Goal: Information Seeking & Learning: Compare options

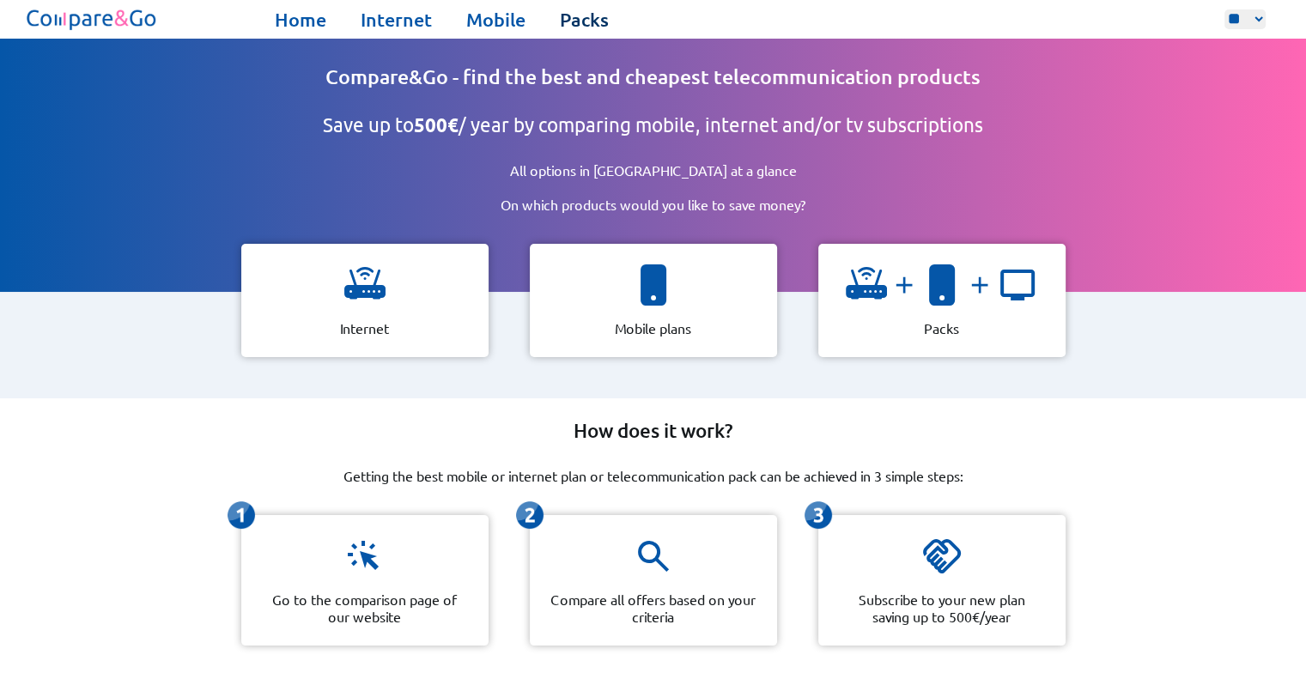
click at [565, 14] on link "Packs" at bounding box center [584, 20] width 49 height 24
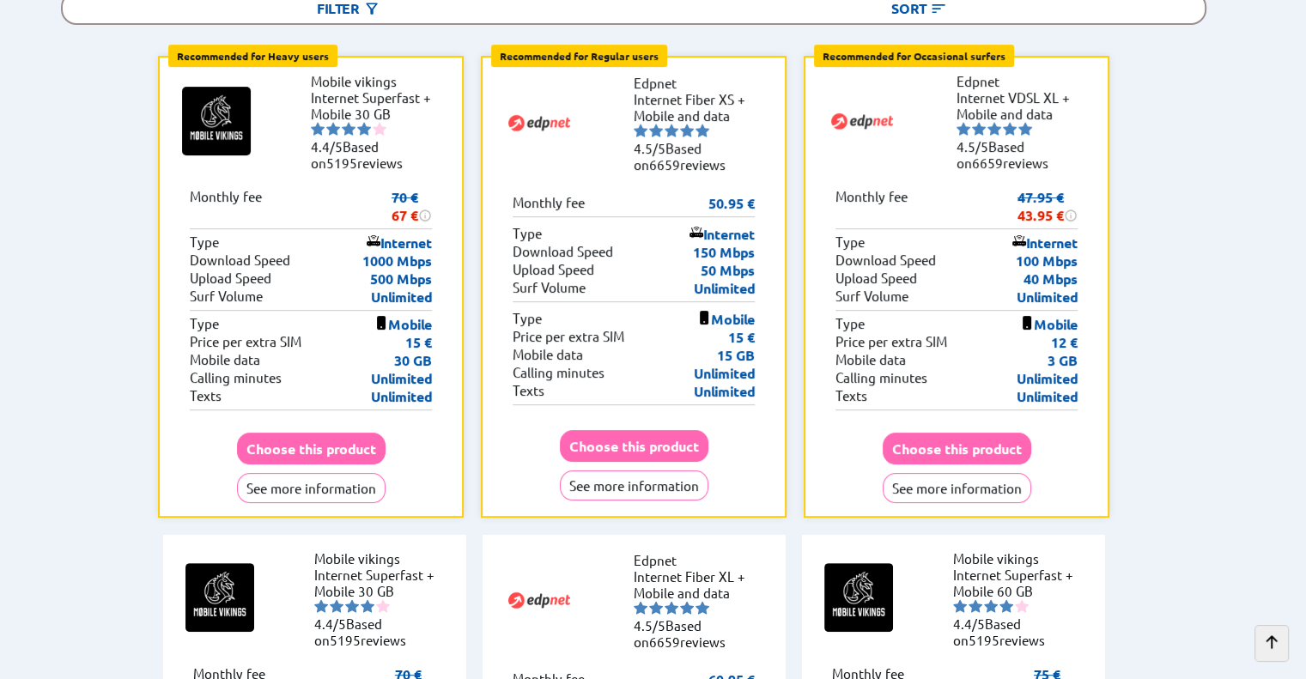
scroll to position [378, 0]
